Goal: Information Seeking & Learning: Learn about a topic

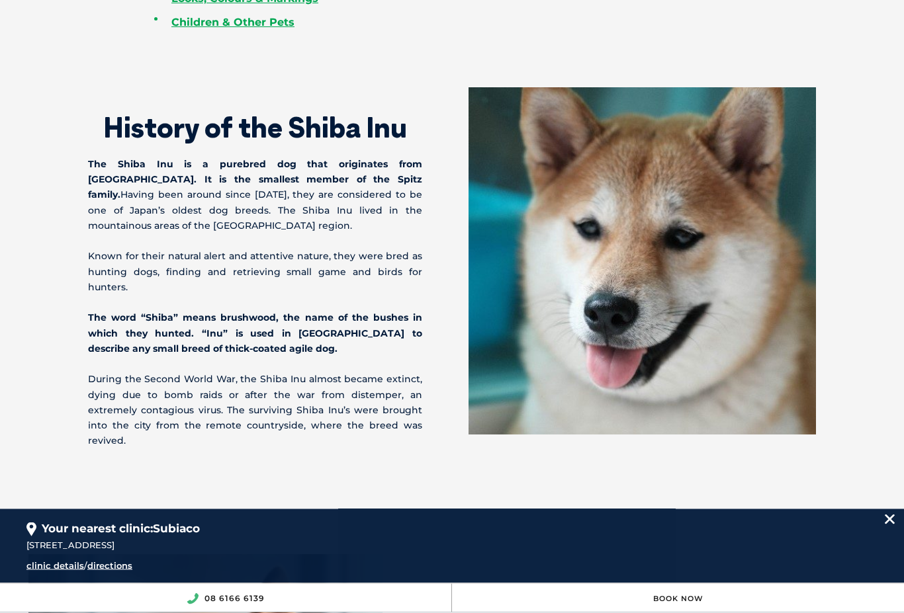
scroll to position [868, 0]
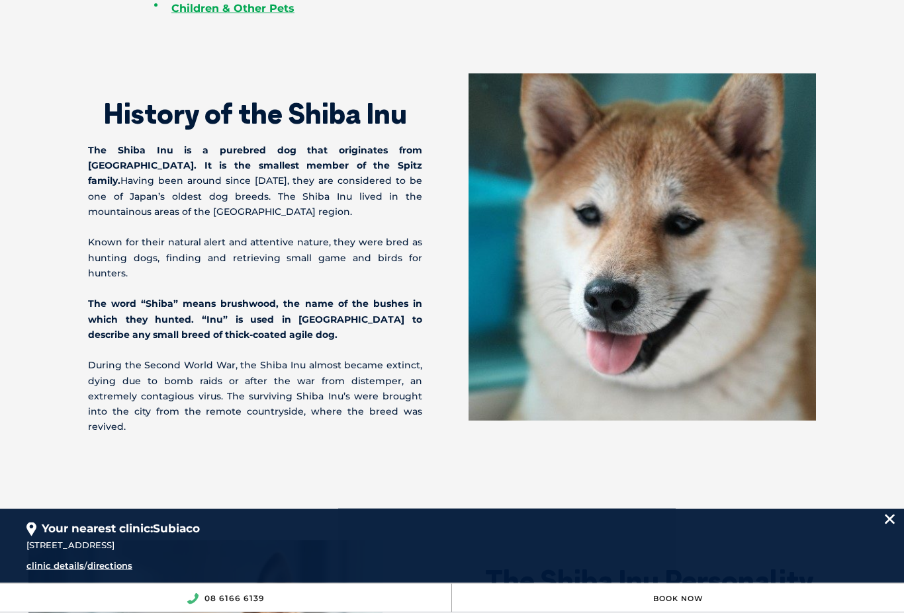
click at [885, 525] on img at bounding box center [890, 520] width 10 height 10
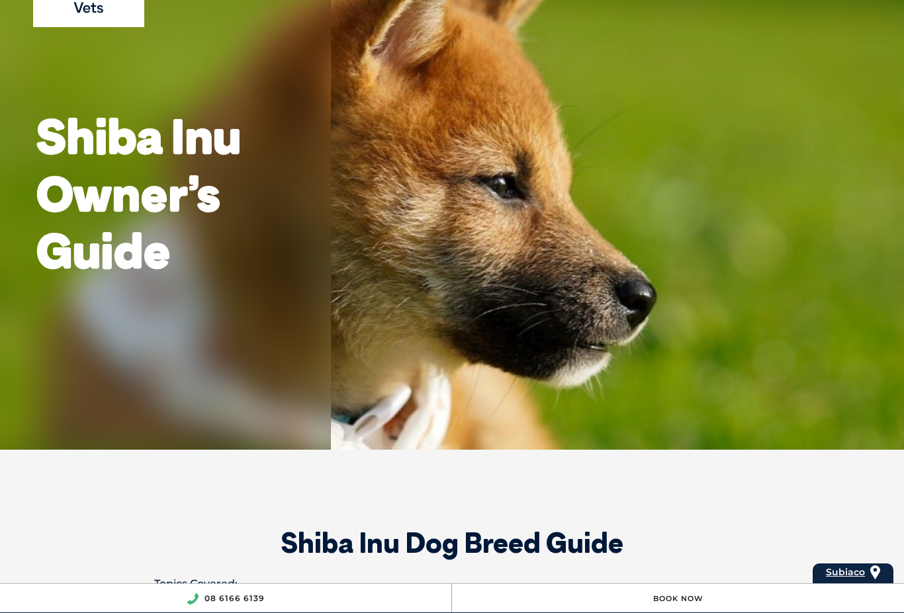
scroll to position [0, 0]
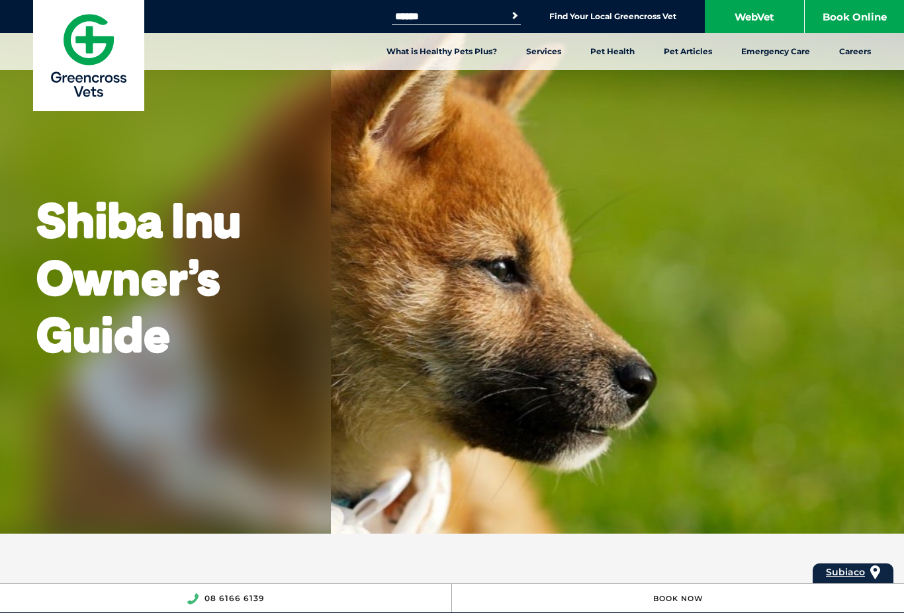
click at [445, 20] on input "Search for:" at bounding box center [448, 16] width 112 height 11
type input "**********"
click at [512, 16] on button "Search" at bounding box center [514, 15] width 13 height 13
